Goal: Information Seeking & Learning: Learn about a topic

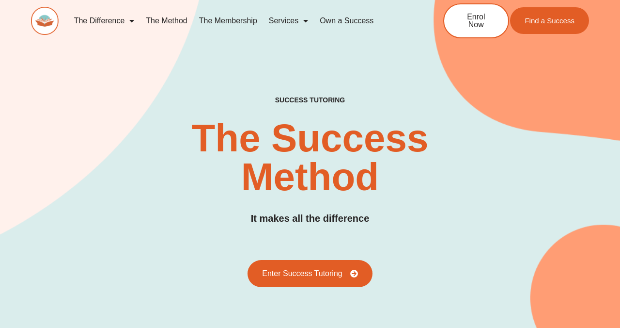
click at [227, 24] on link "The Membership" at bounding box center [228, 21] width 70 height 22
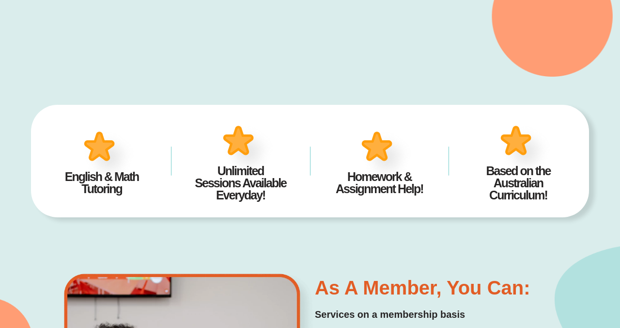
scroll to position [493, 0]
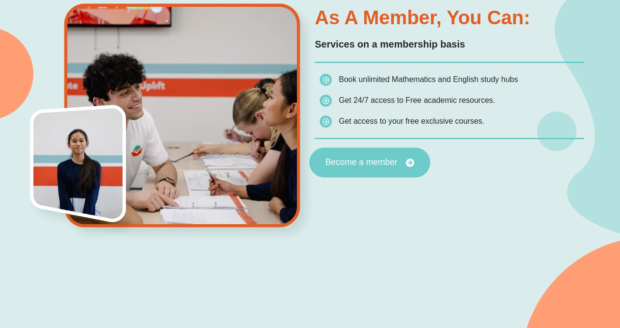
click at [357, 155] on link "Become a member" at bounding box center [370, 162] width 121 height 30
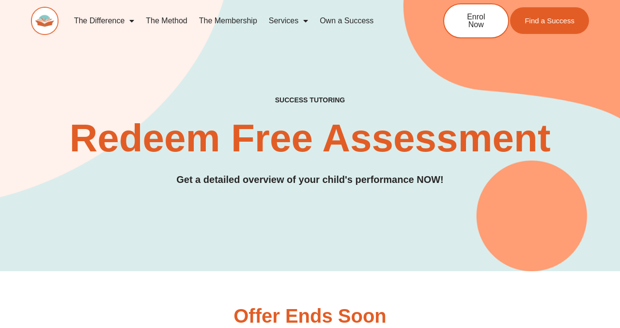
click at [249, 18] on link "The Membership" at bounding box center [228, 21] width 70 height 22
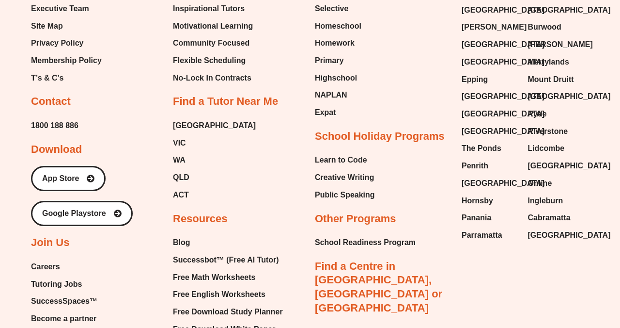
scroll to position [2642, 0]
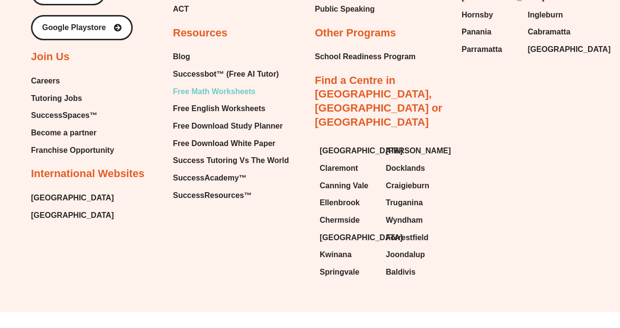
click at [238, 89] on span "Free Math Worksheets" at bounding box center [214, 91] width 82 height 15
